Goal: Task Accomplishment & Management: Manage account settings

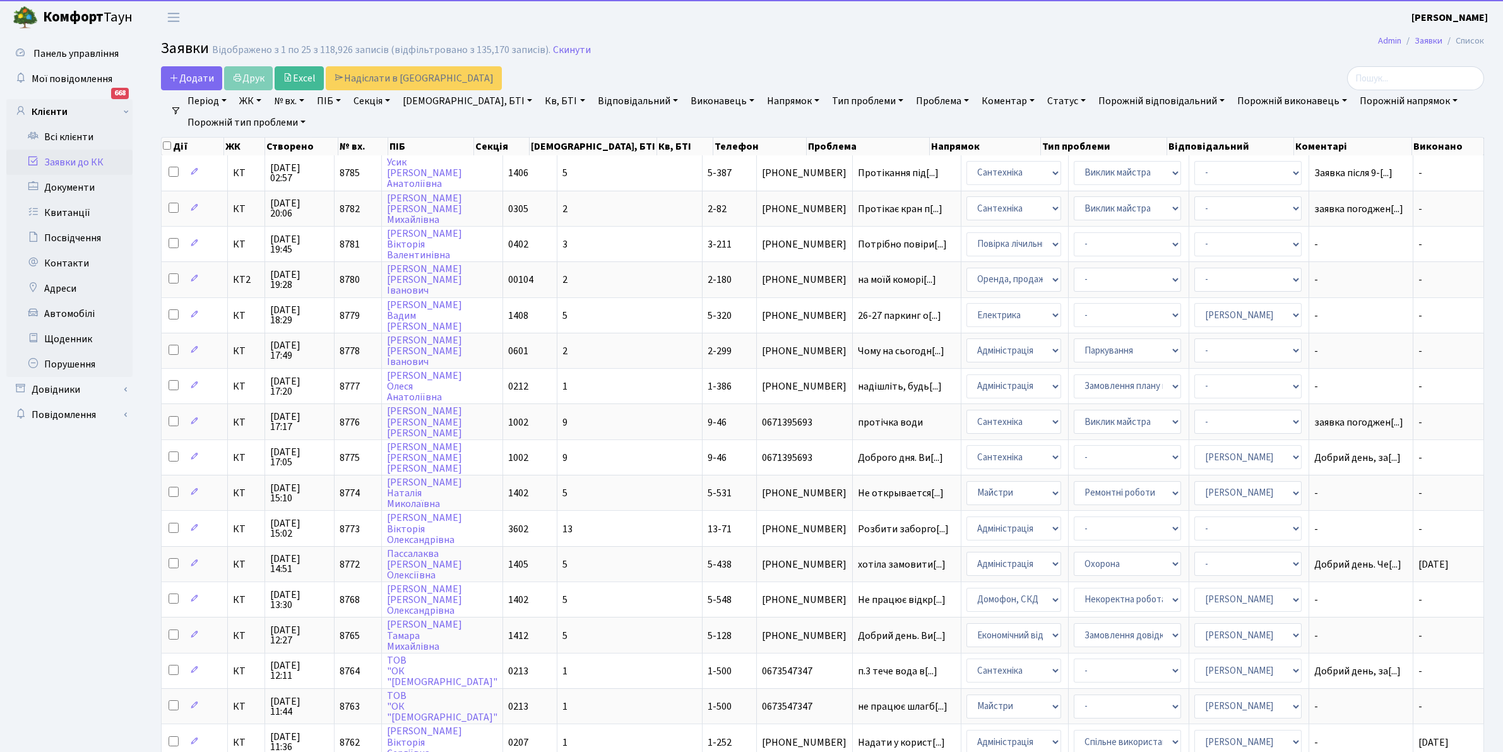
select select "25"
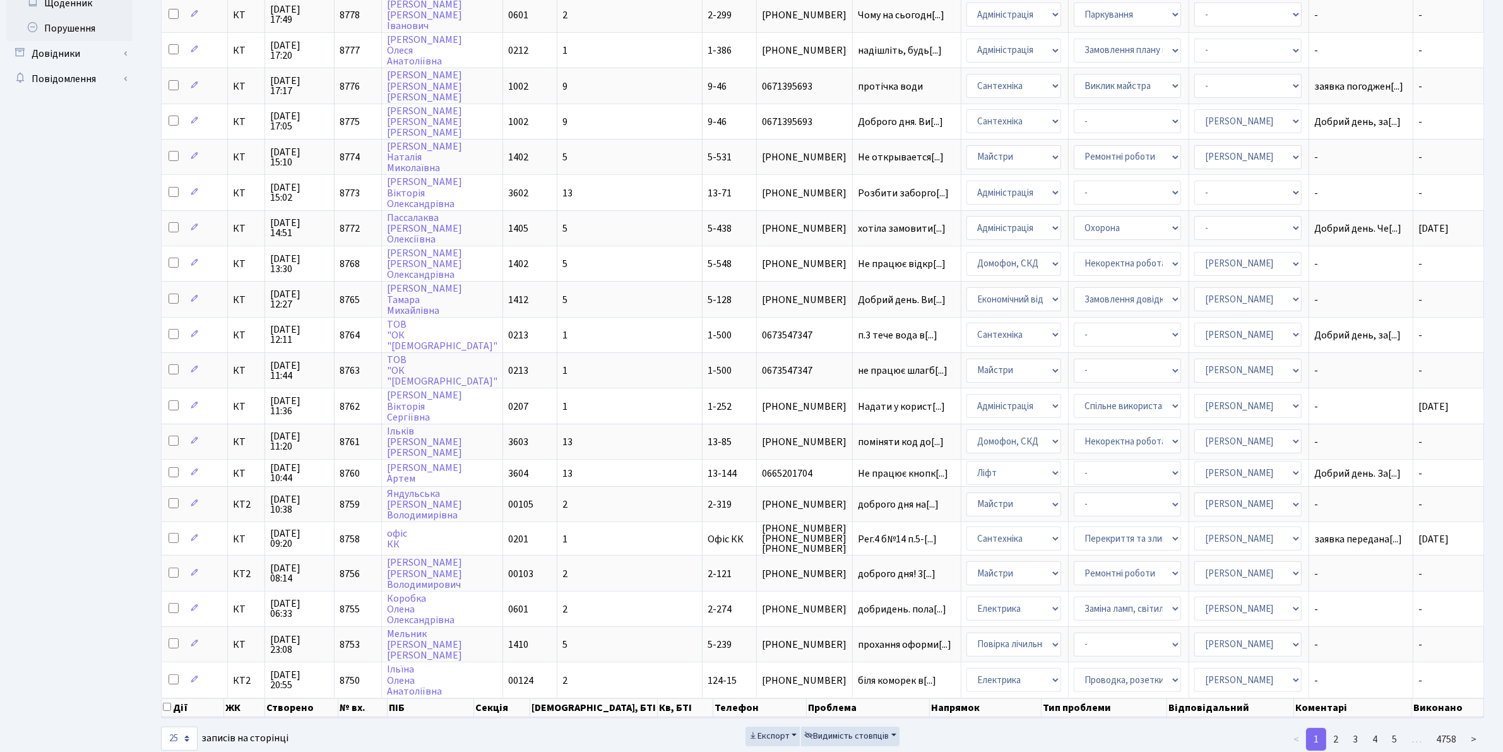
scroll to position [349, 0]
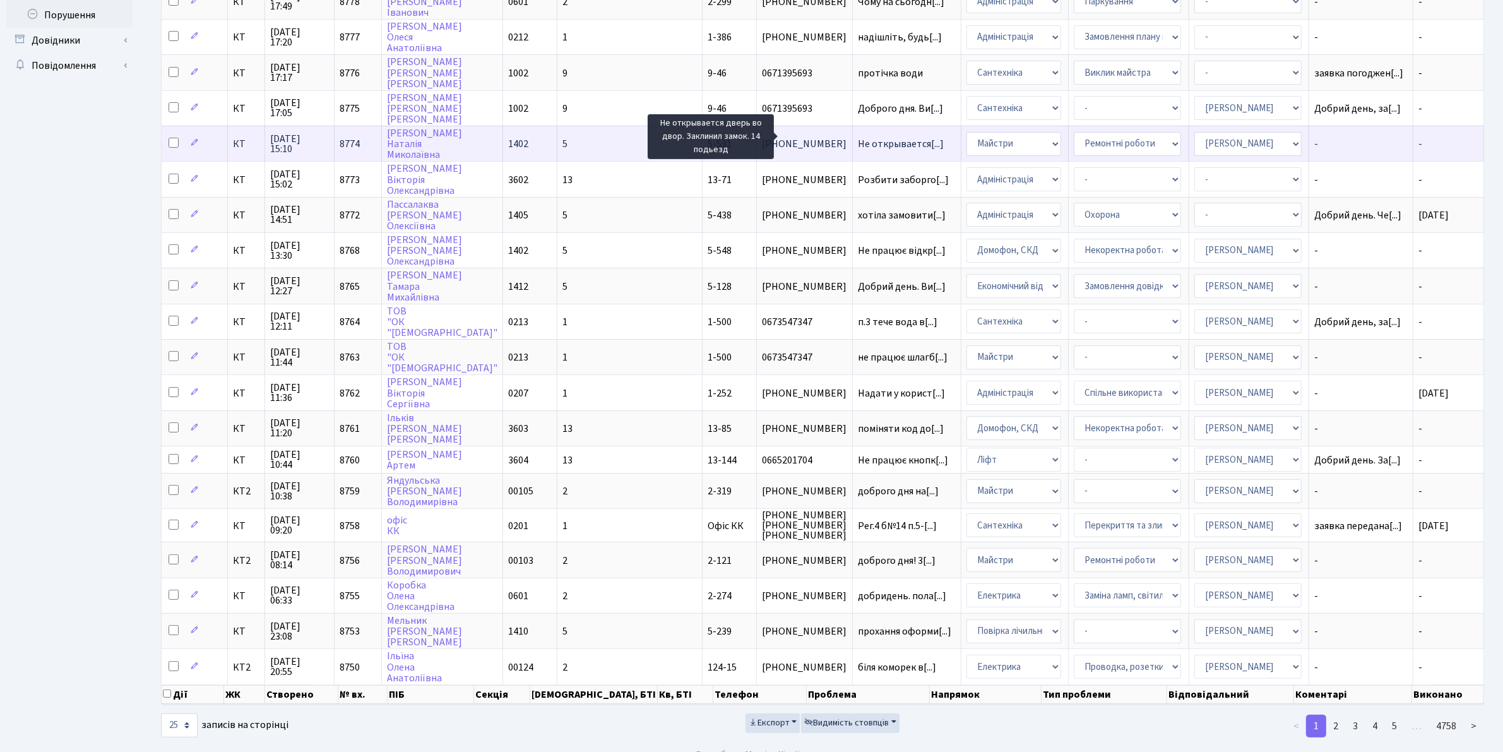
click at [858, 137] on span "Не открывается[...]" at bounding box center [901, 144] width 86 height 14
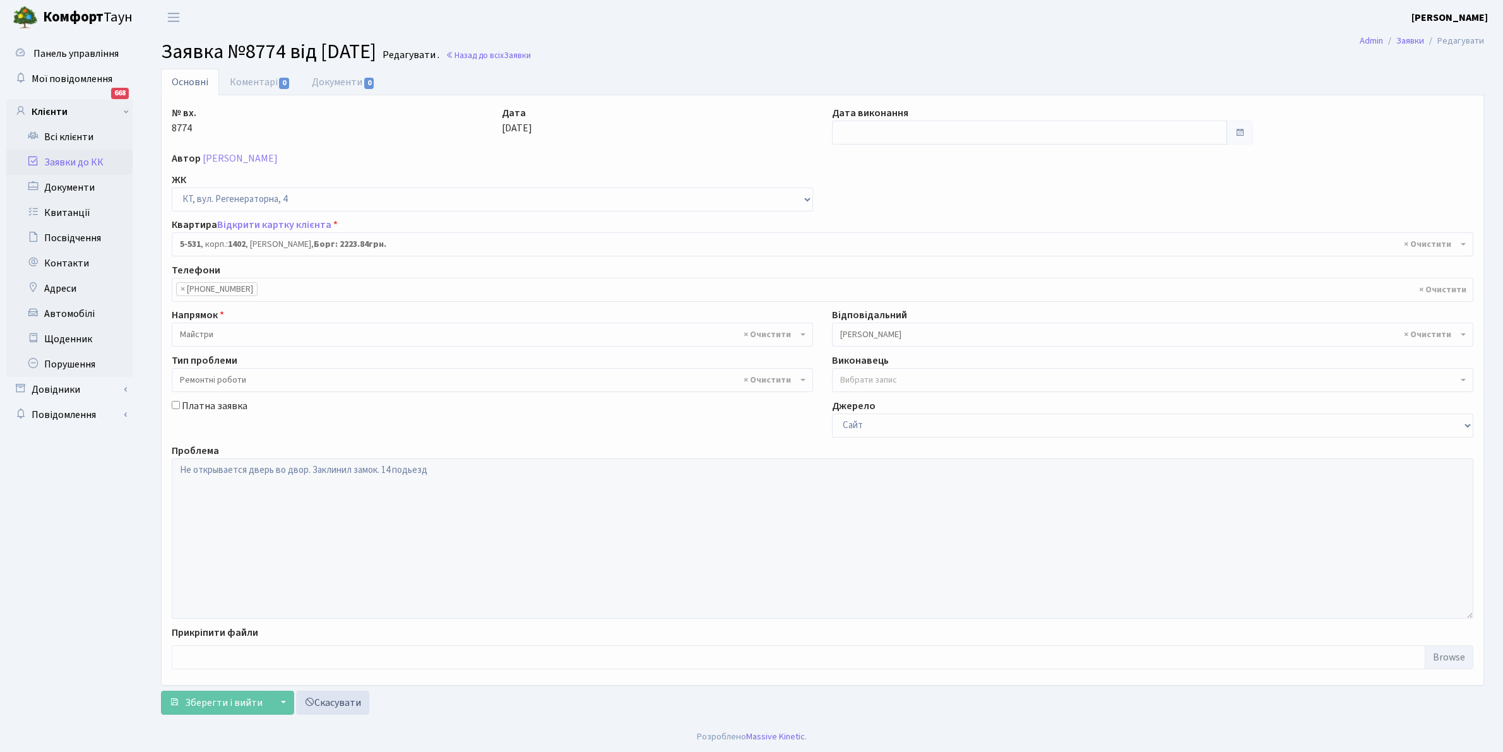
select select "1997"
select select "62"
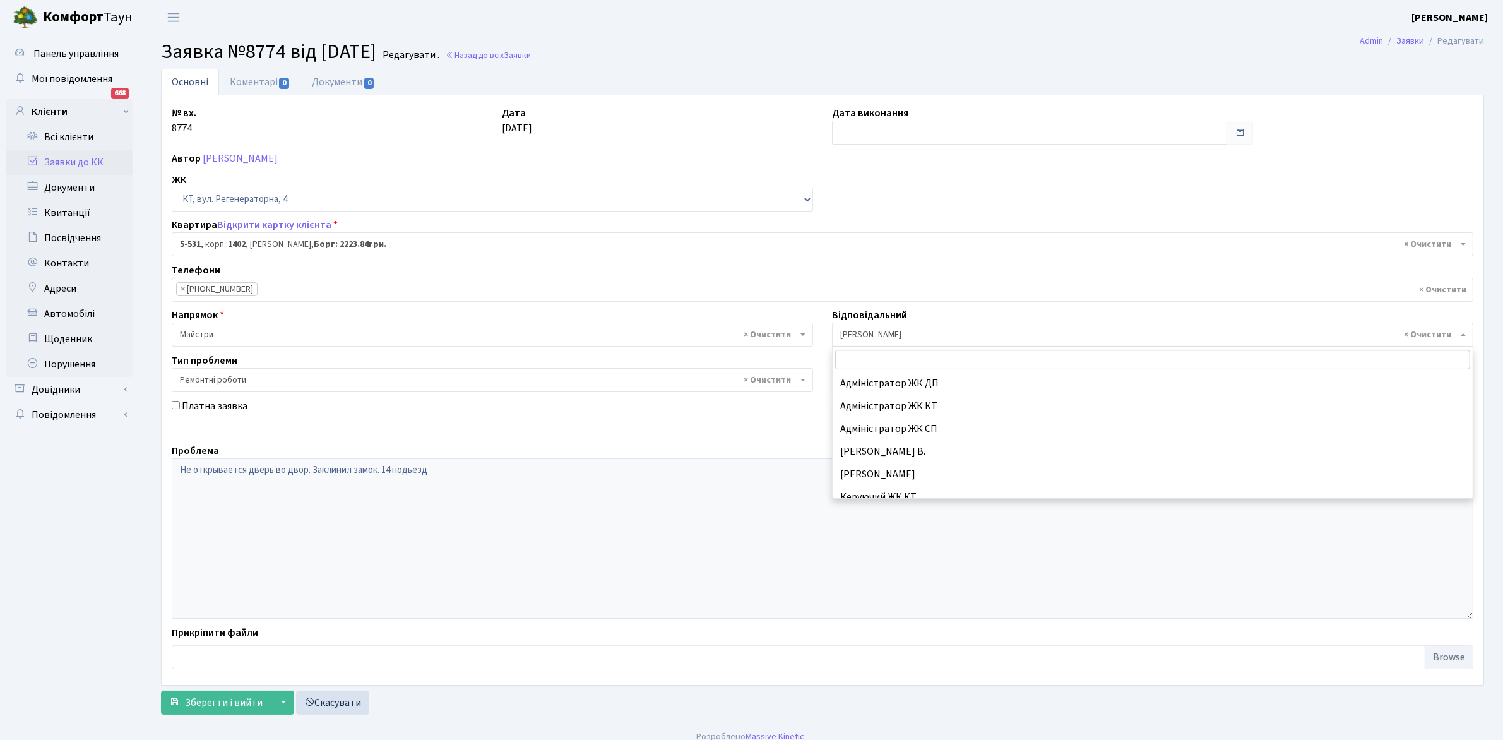
scroll to position [386, 0]
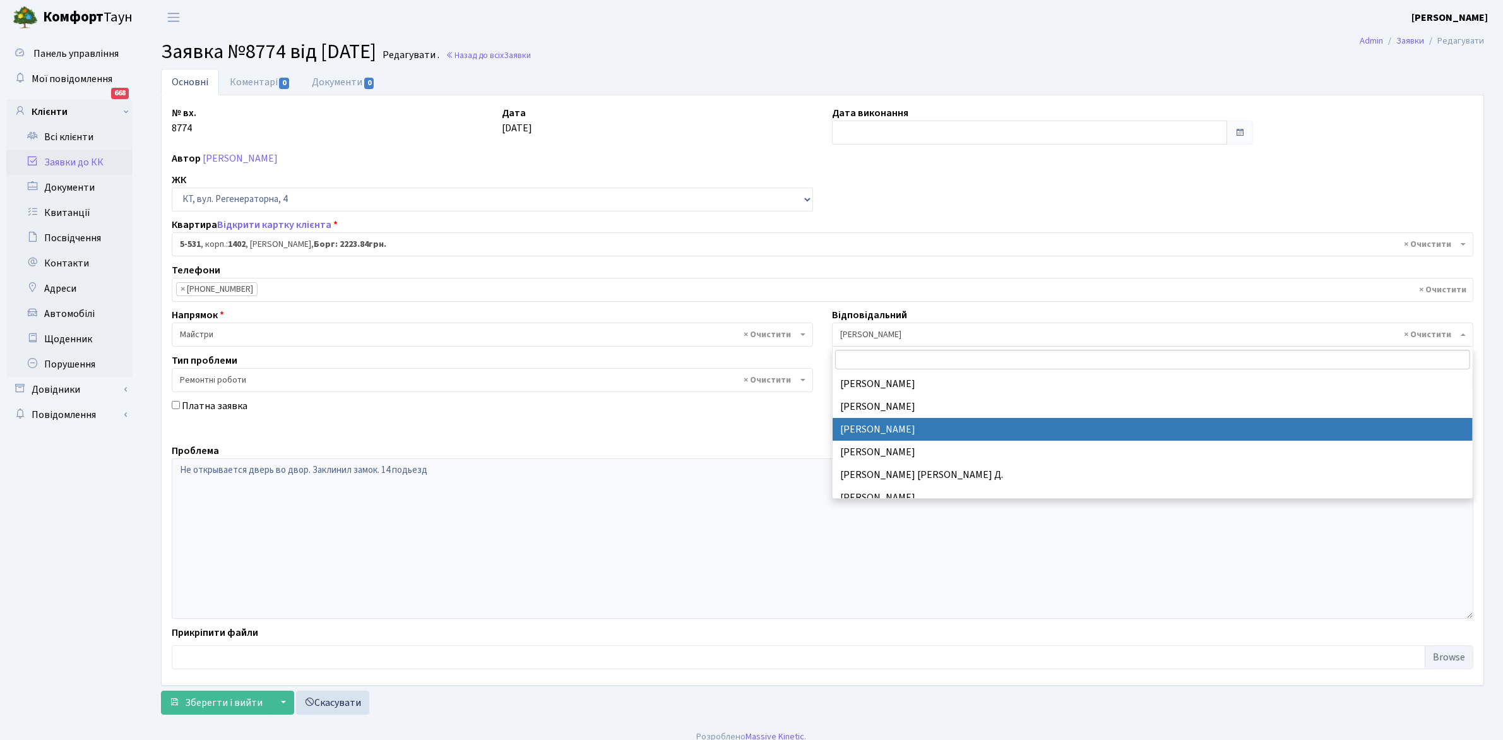
click at [854, 328] on span "× Мірошниченко О.М." at bounding box center [1152, 335] width 641 height 24
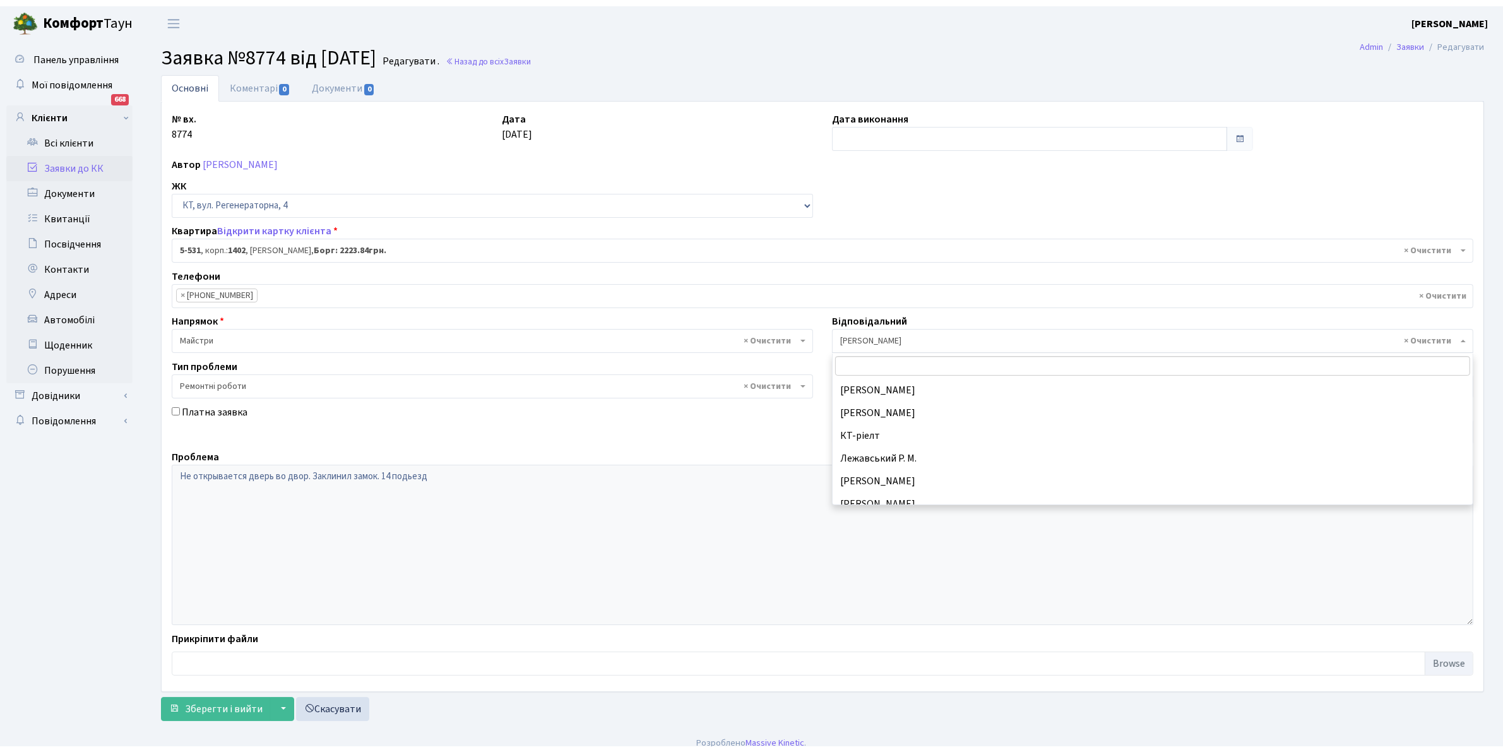
scroll to position [252, 0]
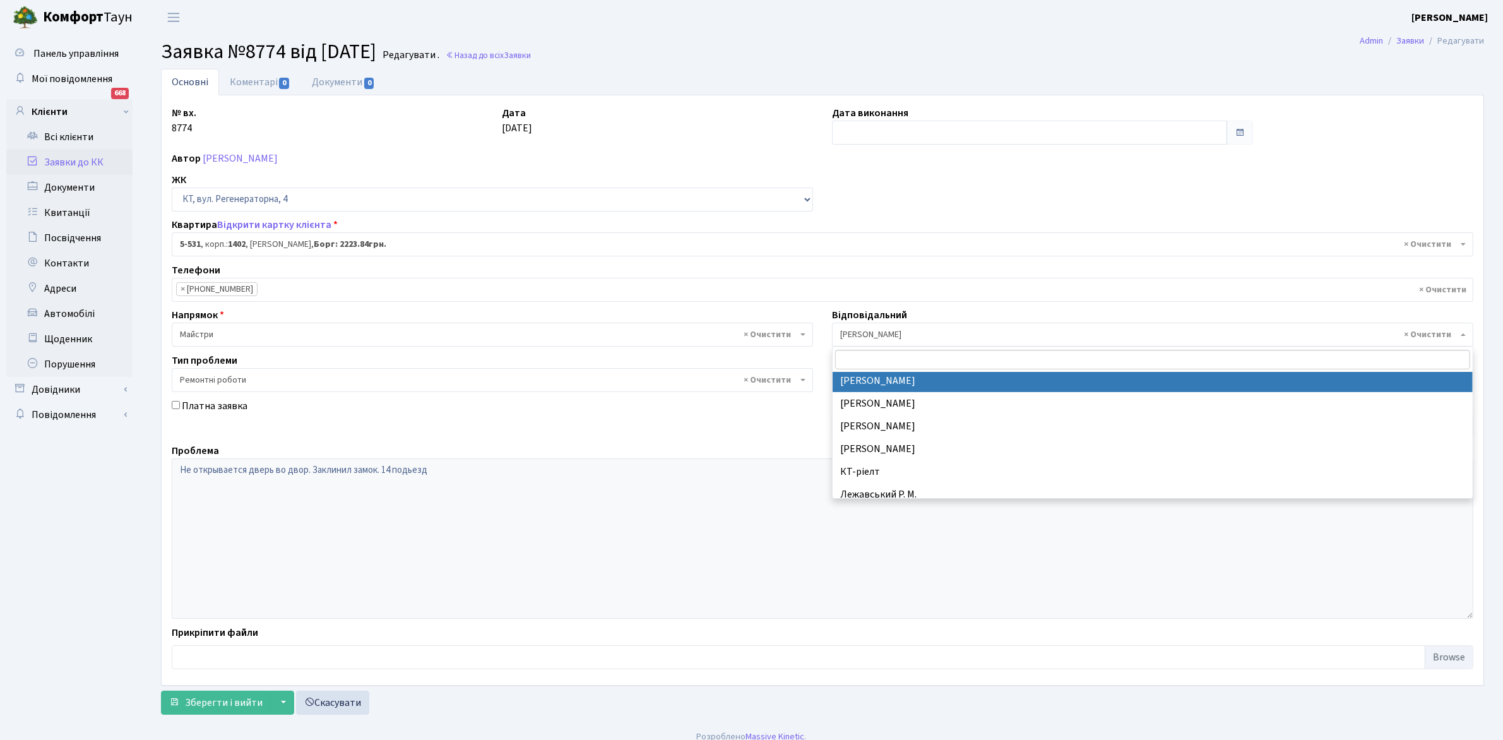
select select "22"
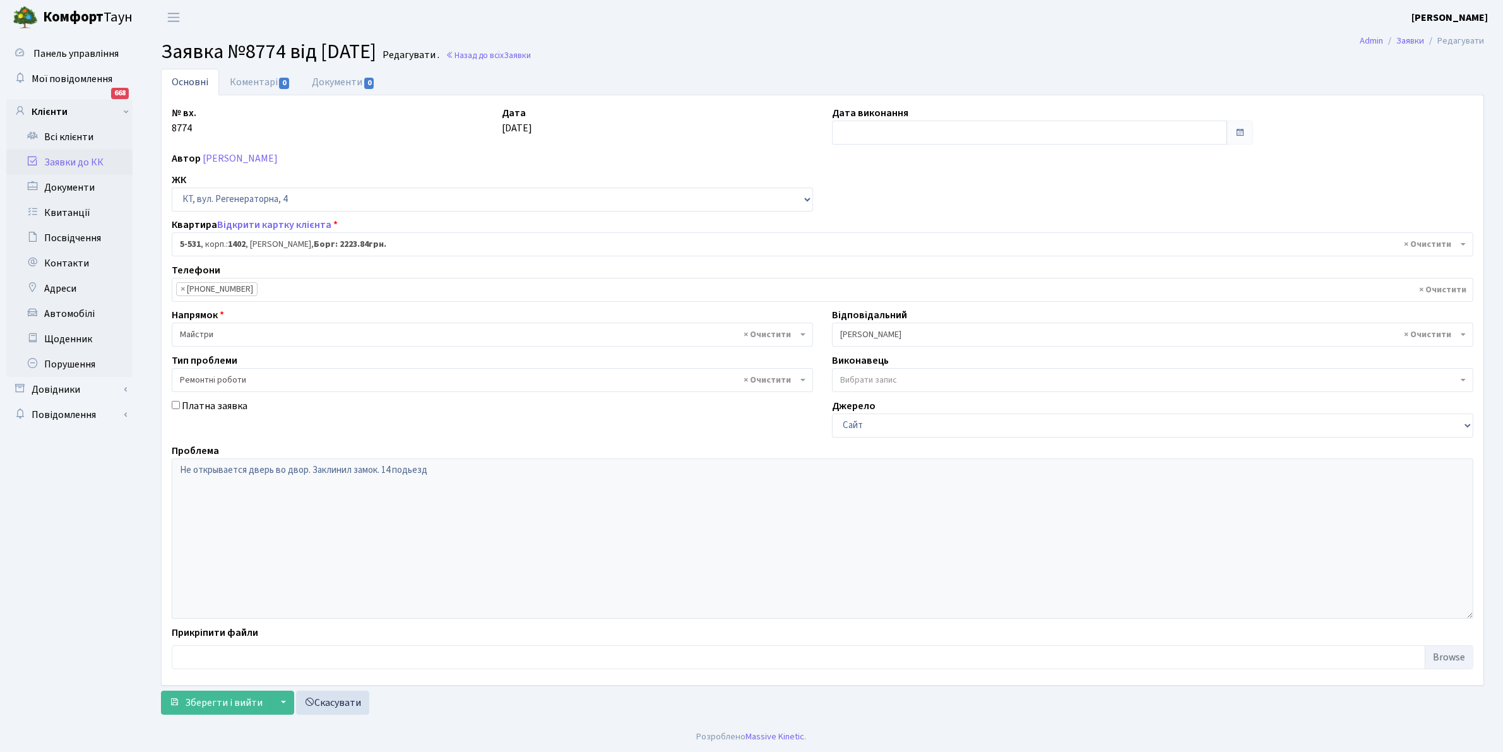
scroll to position [1, 0]
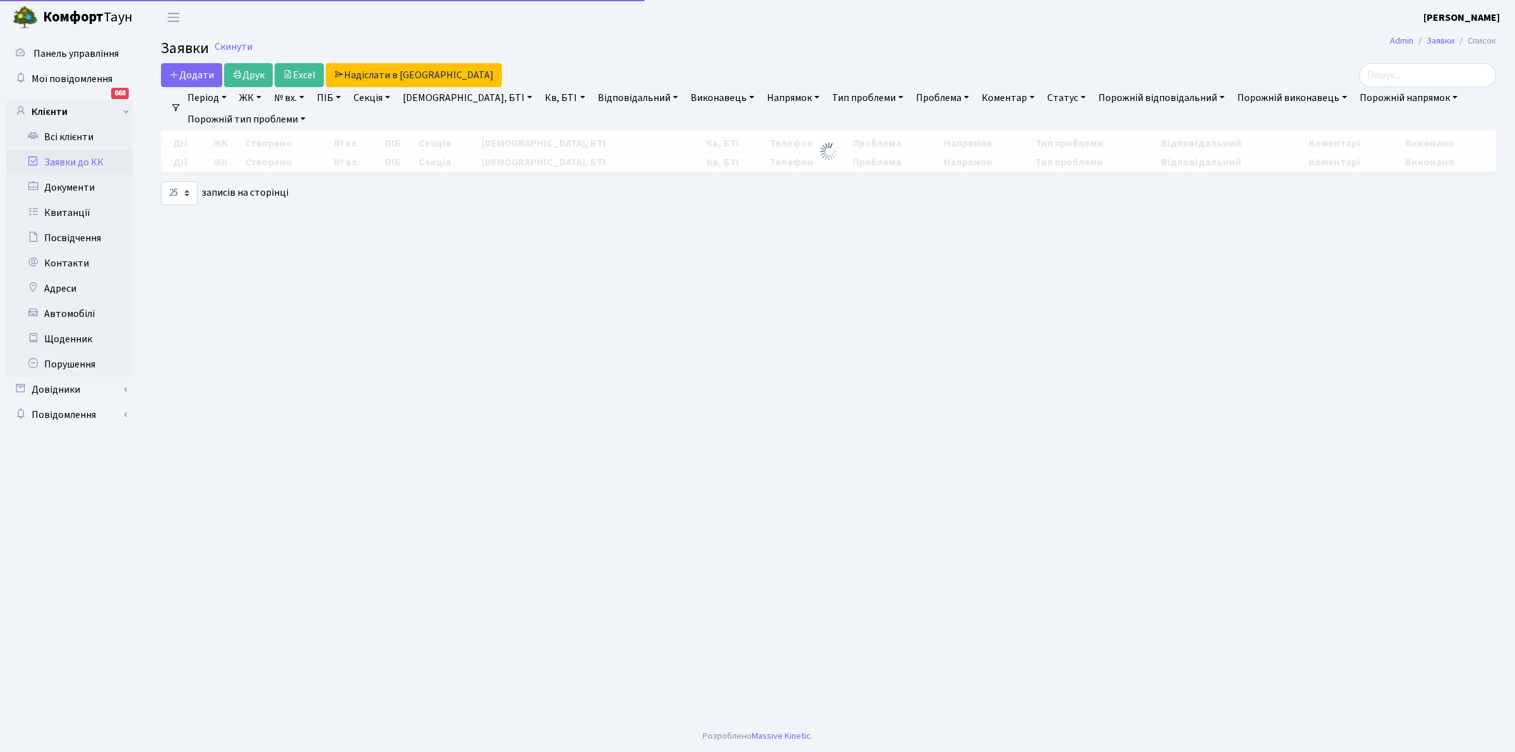
select select "25"
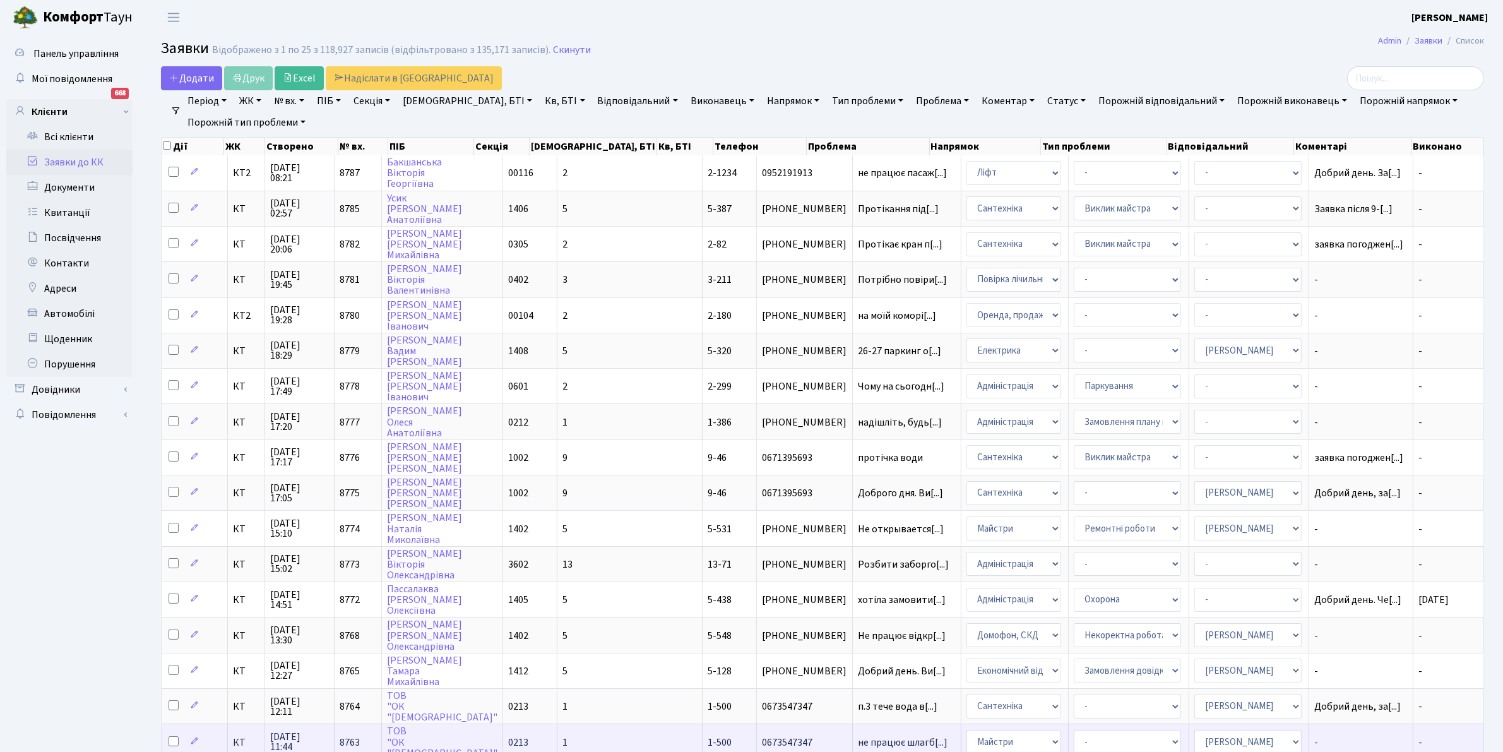
drag, startPoint x: 1367, startPoint y: 355, endPoint x: 1334, endPoint y: 742, distance: 388.3
click at [1334, 742] on td "-" at bounding box center [1361, 740] width 104 height 35
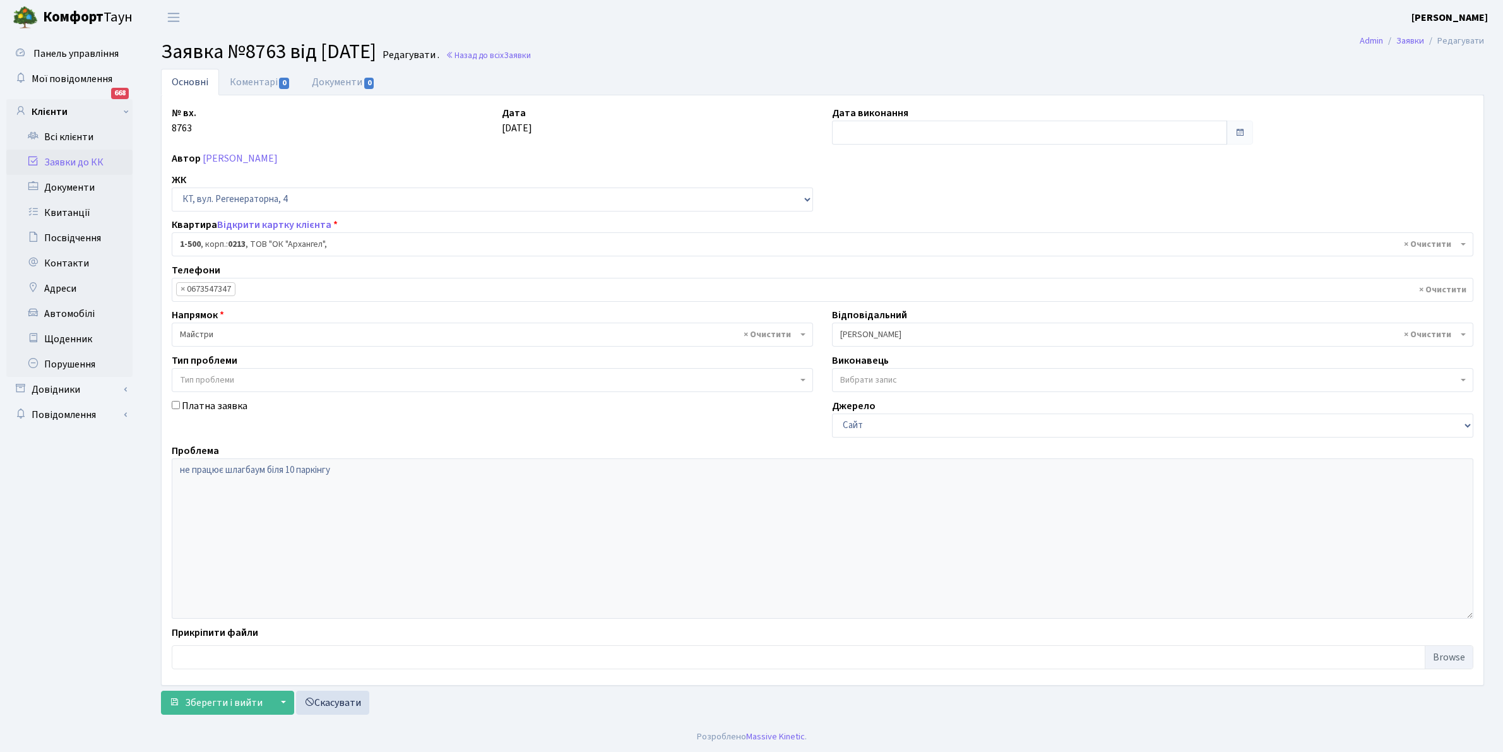
select select "16285"
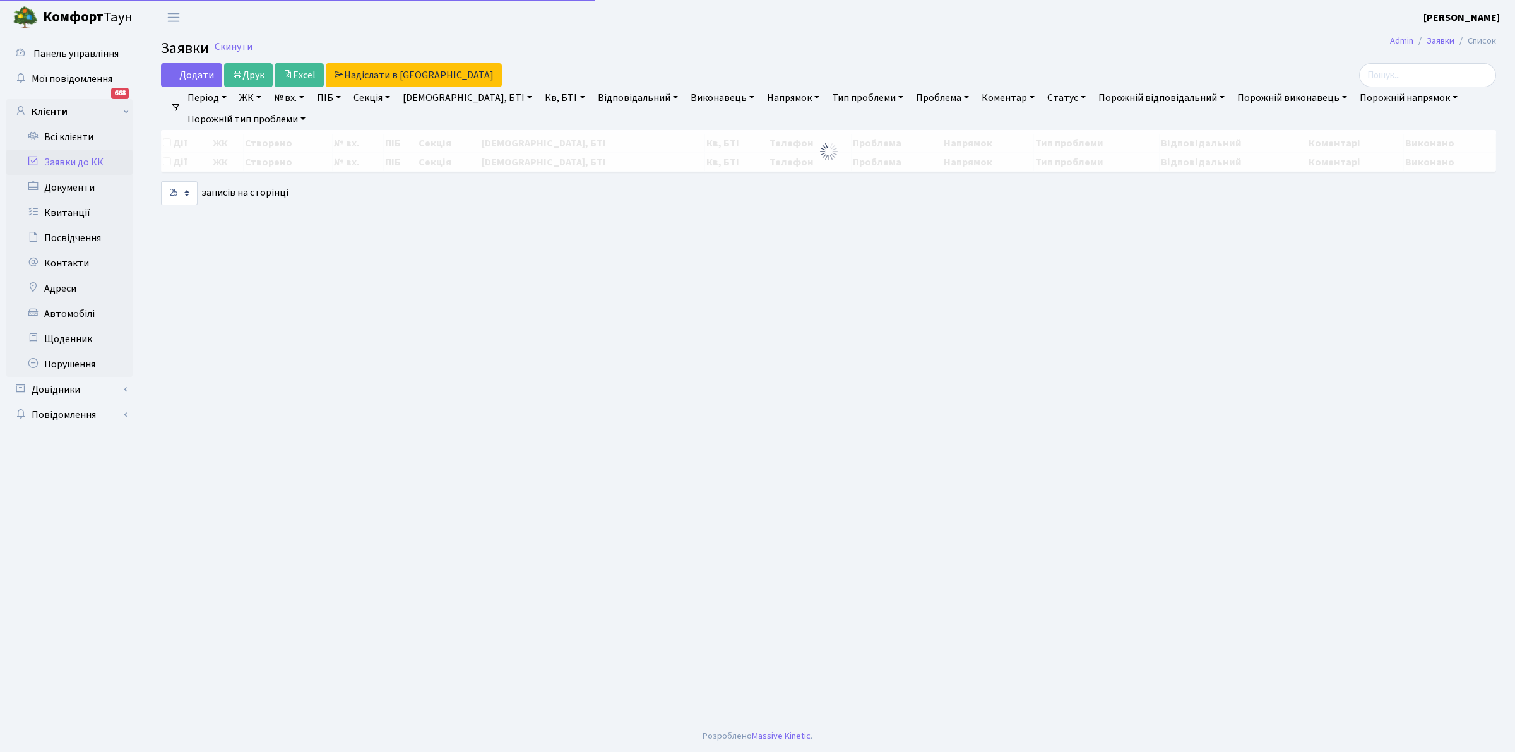
select select "25"
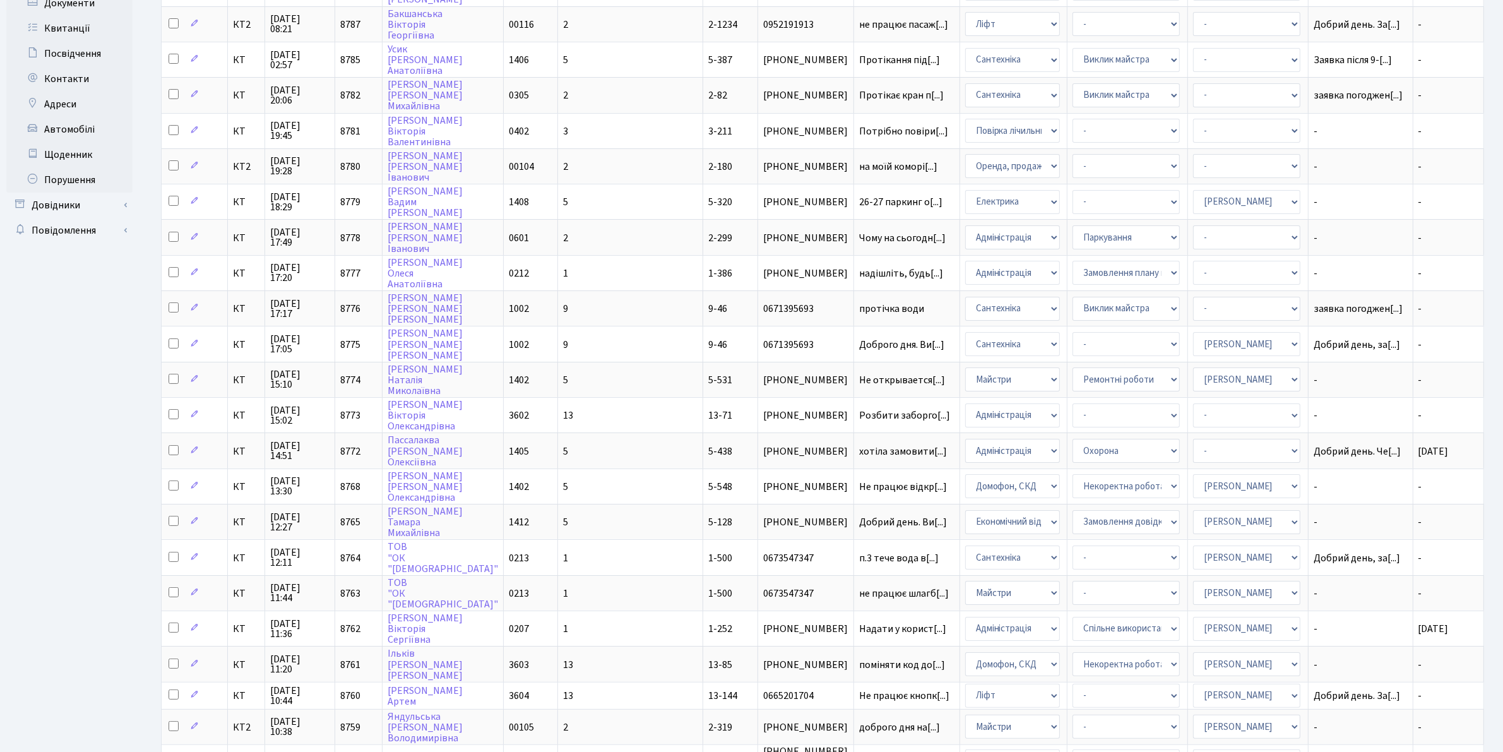
scroll to position [225, 0]
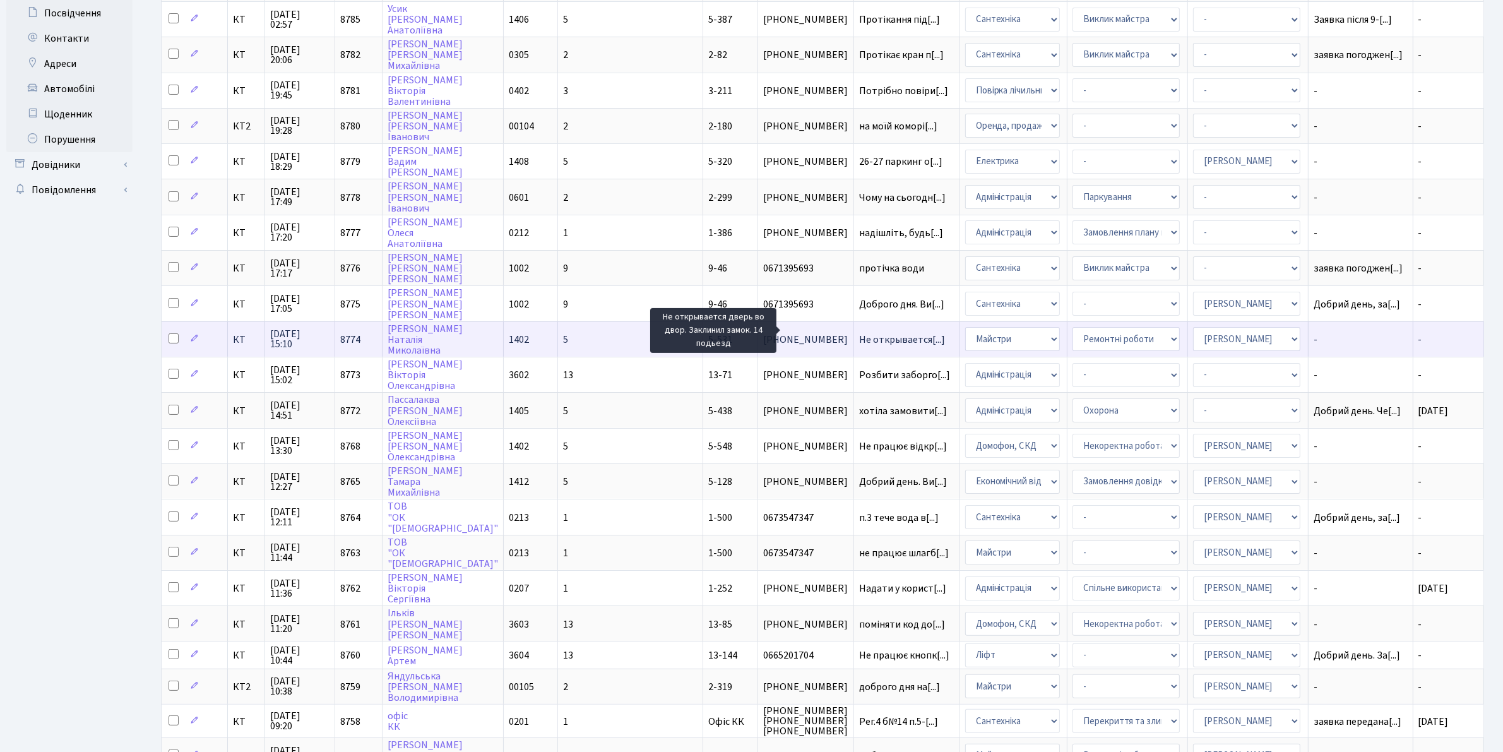
click at [859, 333] on span "Не открывается[...]" at bounding box center [902, 340] width 86 height 14
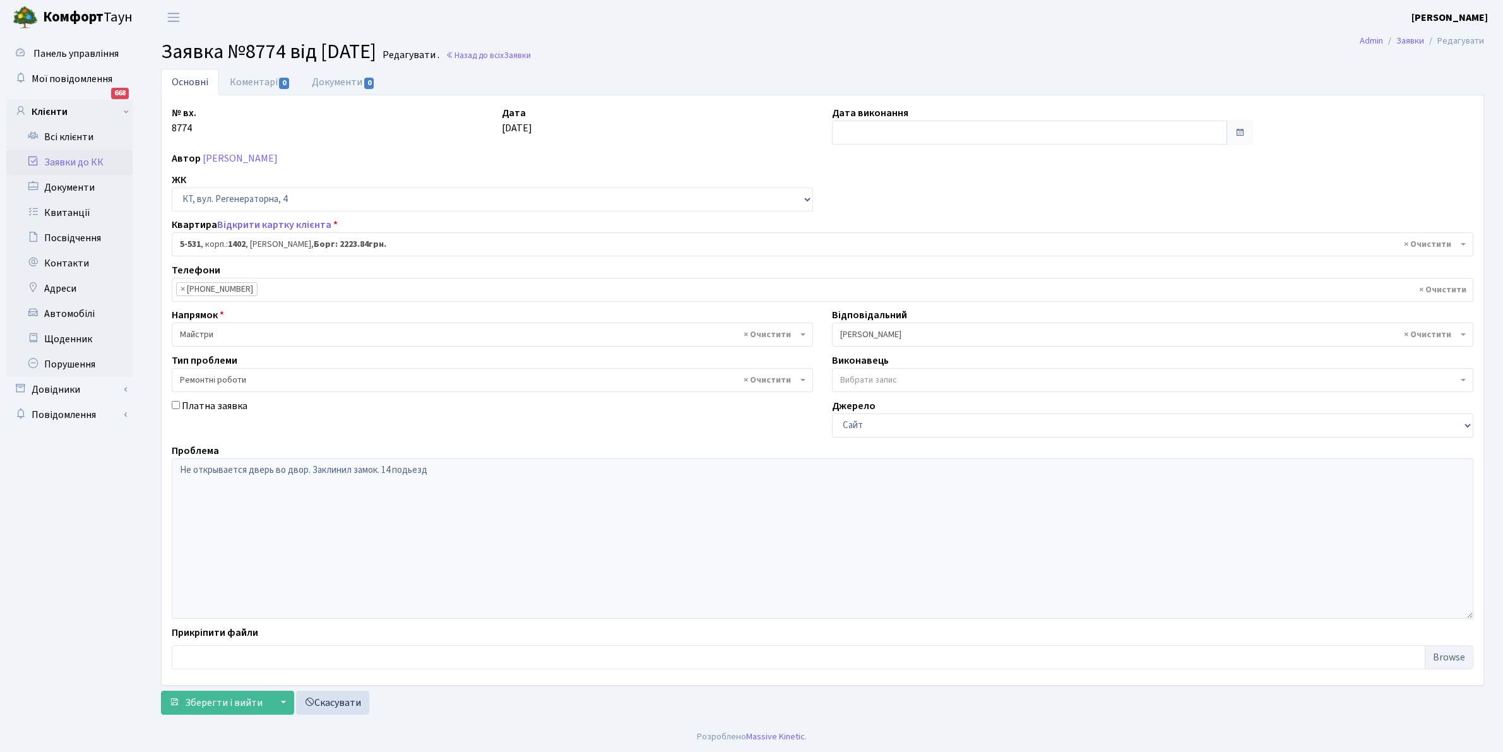
select select "1997"
select select "62"
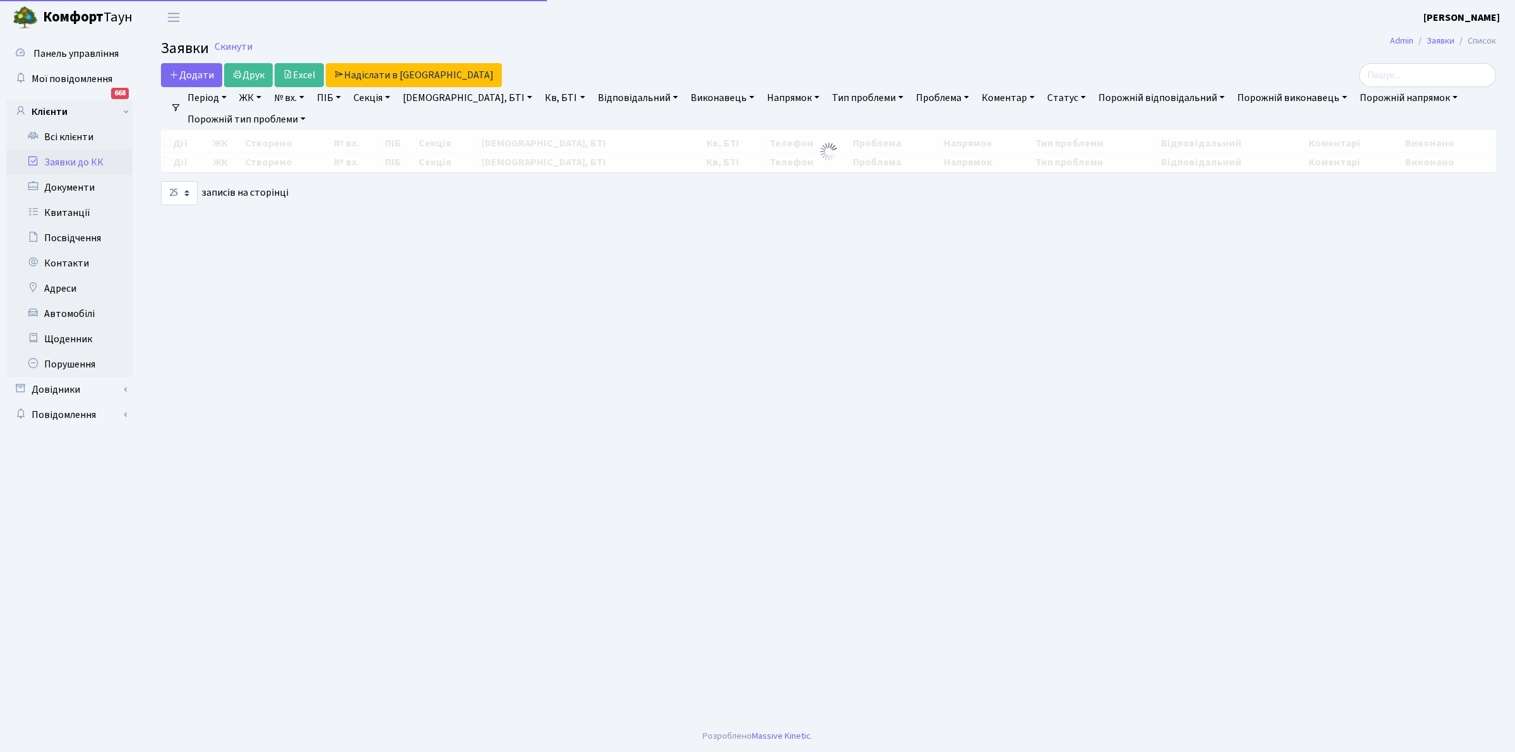
select select "25"
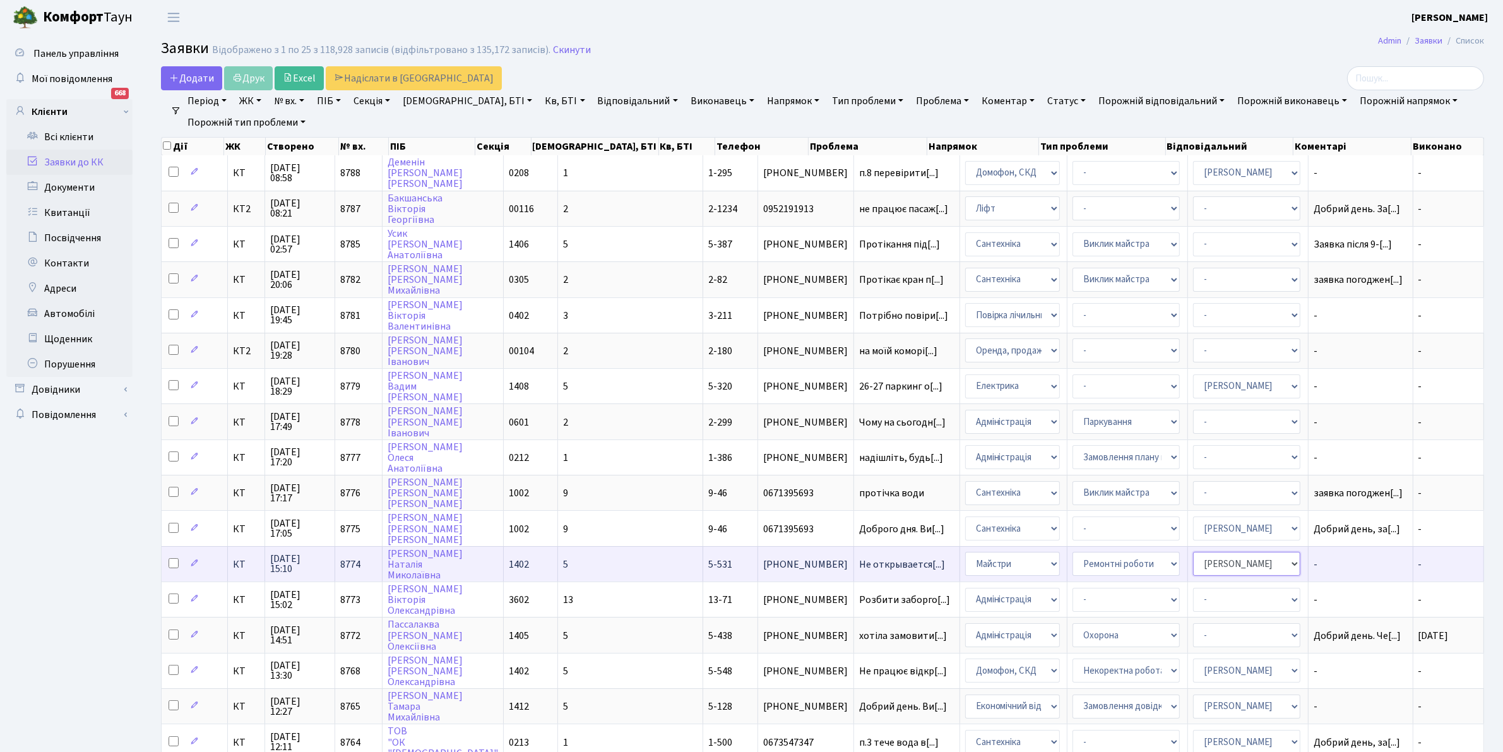
click at [1257, 553] on select "- Адміністратор ЖК ДП Адміністратор ЖК КТ Адміністратор ЖК СП Вижул В. В. Горді…" at bounding box center [1246, 564] width 107 height 24
select select "22"
